Goal: Information Seeking & Learning: Learn about a topic

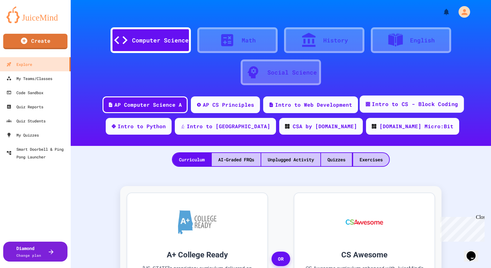
click at [420, 106] on div "Intro to CS - Block Coding" at bounding box center [415, 104] width 86 height 8
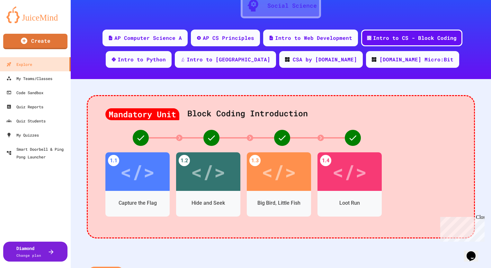
scroll to position [225, 0]
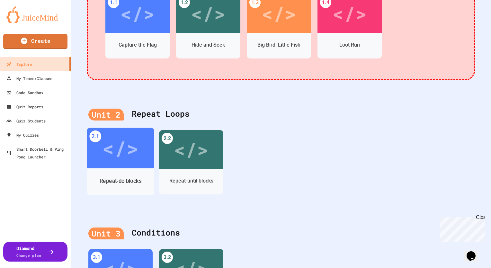
drag, startPoint x: 127, startPoint y: 165, endPoint x: 124, endPoint y: 166, distance: 3.7
click at [126, 166] on div "</>" at bounding box center [120, 148] width 67 height 40
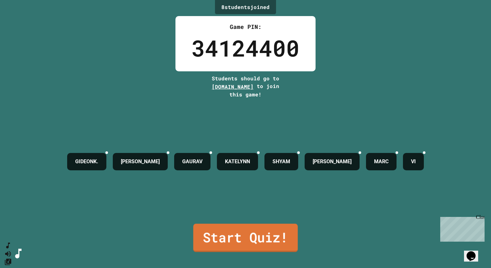
click at [222, 241] on link "Start Quiz!" at bounding box center [245, 238] width 104 height 28
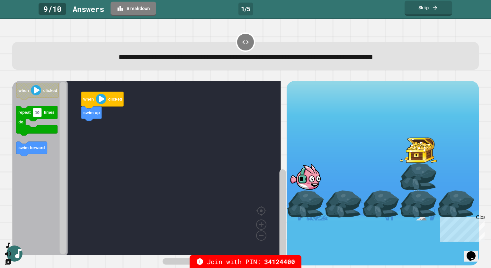
click at [426, 10] on link "Skip" at bounding box center [428, 8] width 48 height 15
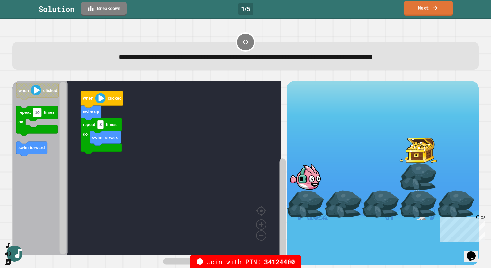
click at [421, 9] on link "Next" at bounding box center [427, 8] width 49 height 15
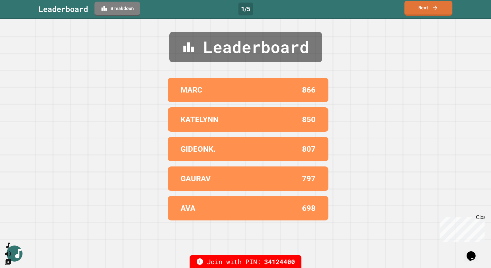
click at [421, 9] on link "Next" at bounding box center [428, 8] width 48 height 15
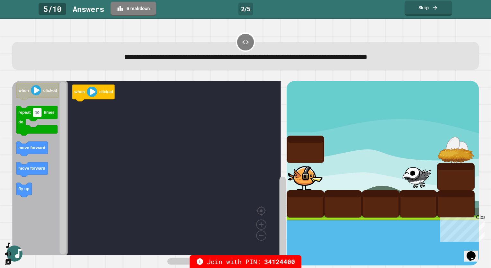
click at [420, 5] on link "Skip" at bounding box center [428, 8] width 48 height 15
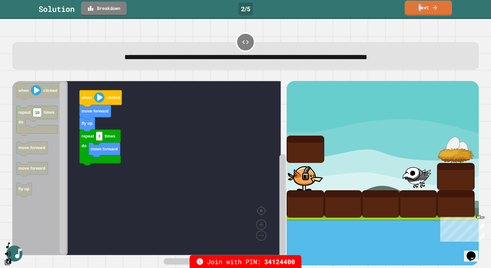
click at [419, 8] on link "Next" at bounding box center [427, 8] width 47 height 15
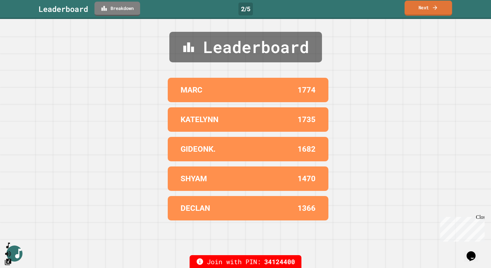
click at [419, 8] on link "Next" at bounding box center [428, 8] width 48 height 15
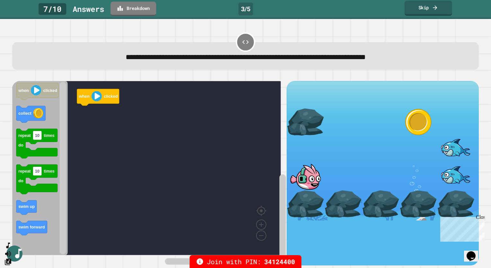
click at [421, 7] on link "Skip" at bounding box center [428, 8] width 48 height 15
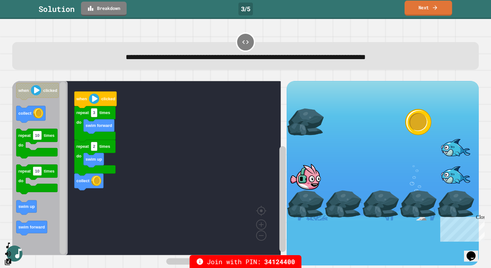
click at [419, 7] on link "Next" at bounding box center [428, 8] width 48 height 15
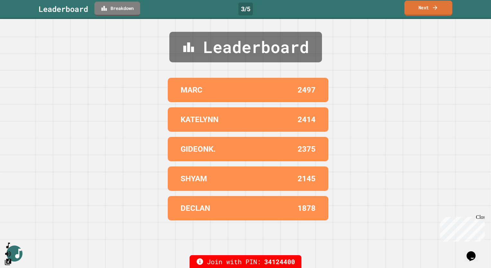
click at [418, 7] on link "Next" at bounding box center [428, 8] width 48 height 15
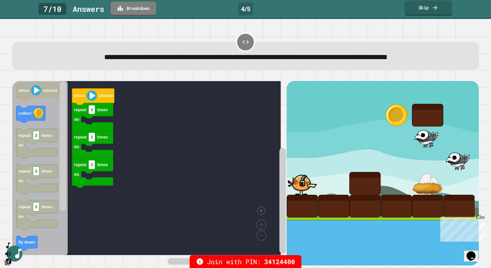
click at [425, 9] on link "Skip" at bounding box center [428, 8] width 48 height 15
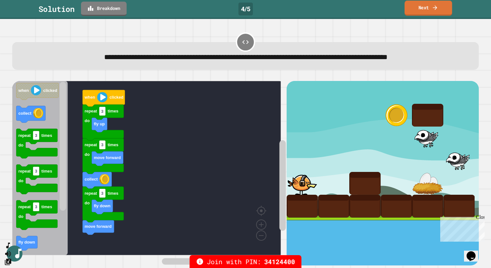
click at [425, 8] on link "Next" at bounding box center [428, 8] width 48 height 15
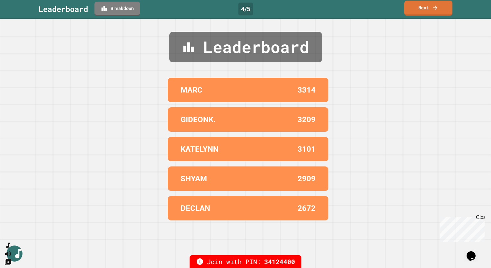
click at [421, 10] on link "Next" at bounding box center [428, 8] width 48 height 15
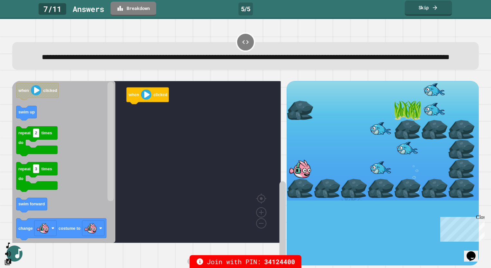
click at [419, 6] on link "Skip" at bounding box center [427, 8] width 47 height 15
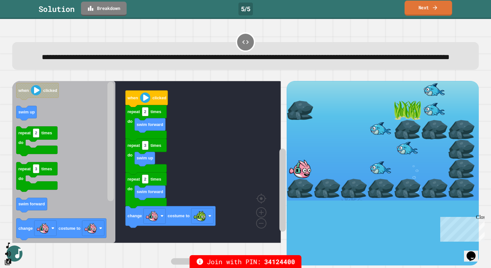
click at [423, 7] on link "Next" at bounding box center [428, 8] width 48 height 15
